Goal: Navigation & Orientation: Find specific page/section

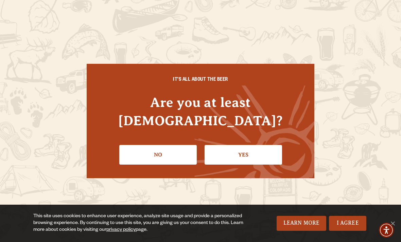
click at [243, 150] on link "Yes" at bounding box center [242, 155] width 77 height 20
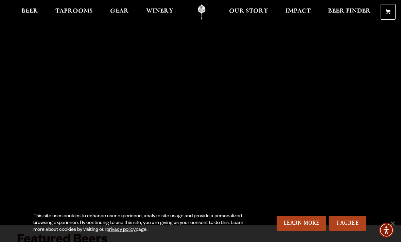
click at [346, 225] on link "I Agree" at bounding box center [347, 223] width 37 height 15
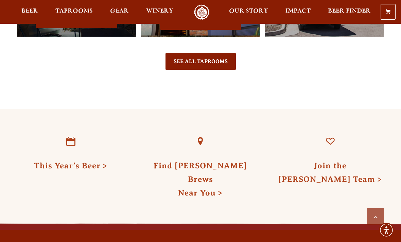
scroll to position [1803, 0]
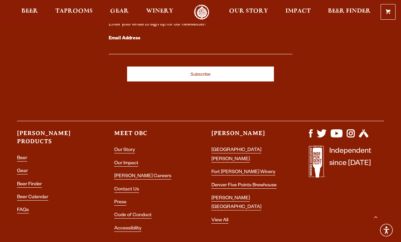
click at [138, 174] on link "[PERSON_NAME] Careers" at bounding box center [142, 177] width 57 height 6
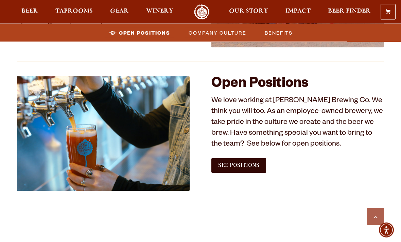
scroll to position [341, 0]
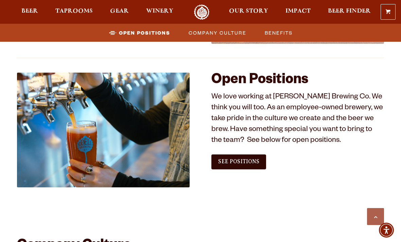
click at [241, 161] on span "See Positions" at bounding box center [238, 162] width 41 height 6
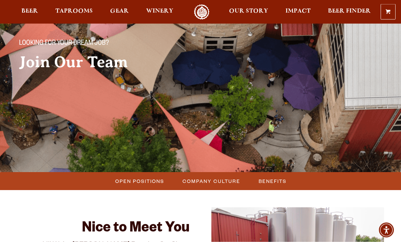
scroll to position [0, 0]
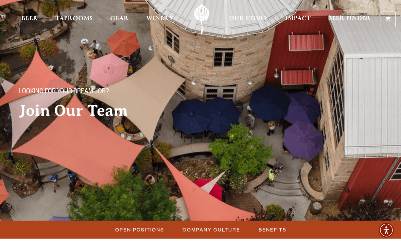
click at [81, 18] on span "Taprooms" at bounding box center [73, 18] width 37 height 5
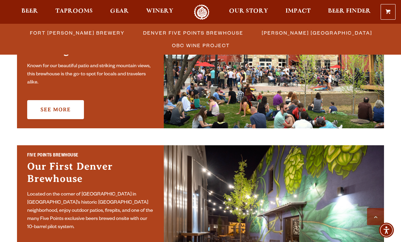
scroll to position [216, 0]
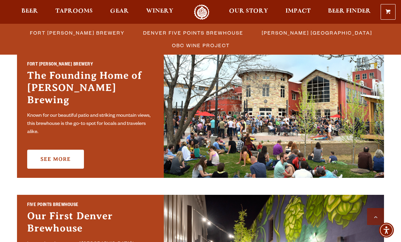
click at [47, 154] on link "See More" at bounding box center [55, 159] width 57 height 19
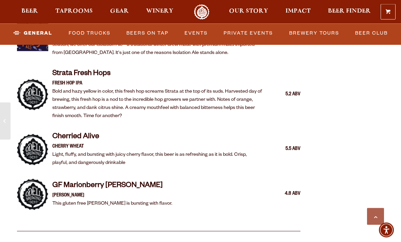
scroll to position [1417, 0]
click at [101, 33] on link "Food Trucks" at bounding box center [89, 33] width 47 height 16
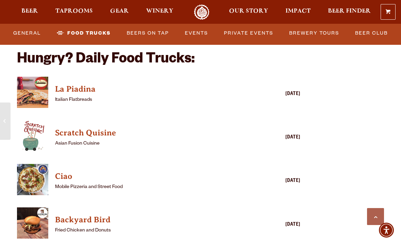
scroll to position [1615, 0]
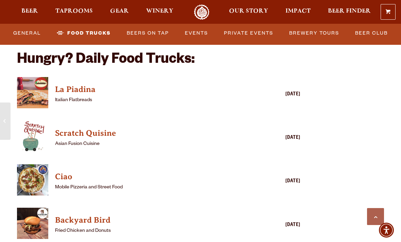
click at [103, 128] on h4 "Scratch Quisine" at bounding box center [148, 133] width 187 height 11
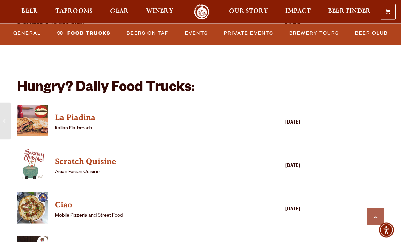
scroll to position [1586, 0]
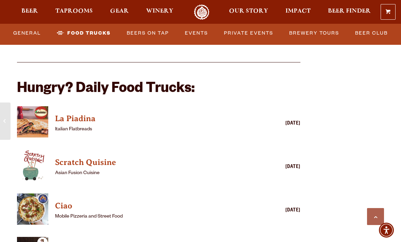
click at [159, 38] on link "Beers on Tap" at bounding box center [148, 33] width 48 height 16
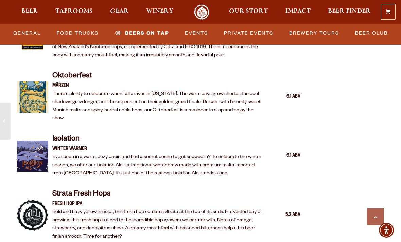
scroll to position [1297, 0]
click at [304, 34] on link "Brewery Tours" at bounding box center [313, 33] width 55 height 16
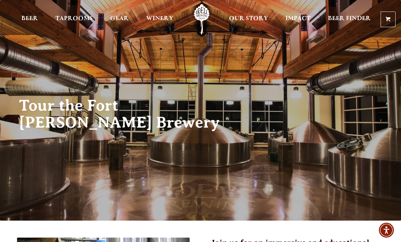
click at [158, 21] on span "Winery" at bounding box center [159, 18] width 27 height 5
